Goal: Task Accomplishment & Management: Manage account settings

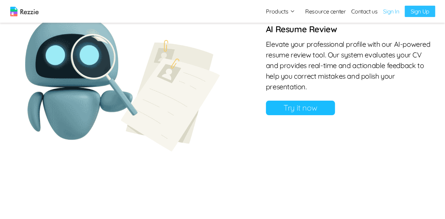
scroll to position [614, 0]
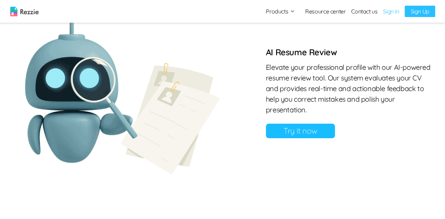
click at [393, 11] on link "Sign In" at bounding box center [391, 11] width 16 height 9
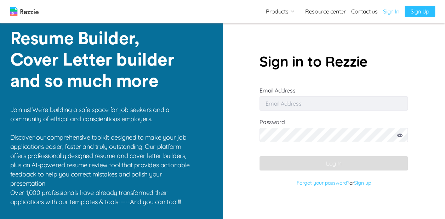
click at [281, 108] on input "Email Address" at bounding box center [334, 103] width 148 height 14
type input "Cokubuike3@gmail.com"
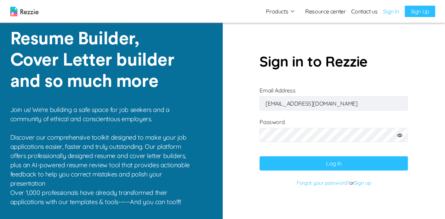
click at [300, 166] on button "Log In" at bounding box center [334, 163] width 148 height 14
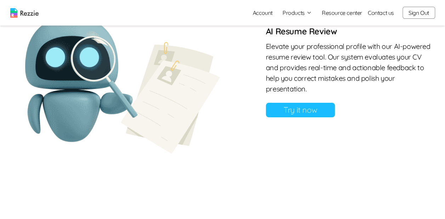
scroll to position [640, 0]
